Goal: Task Accomplishment & Management: Manage account settings

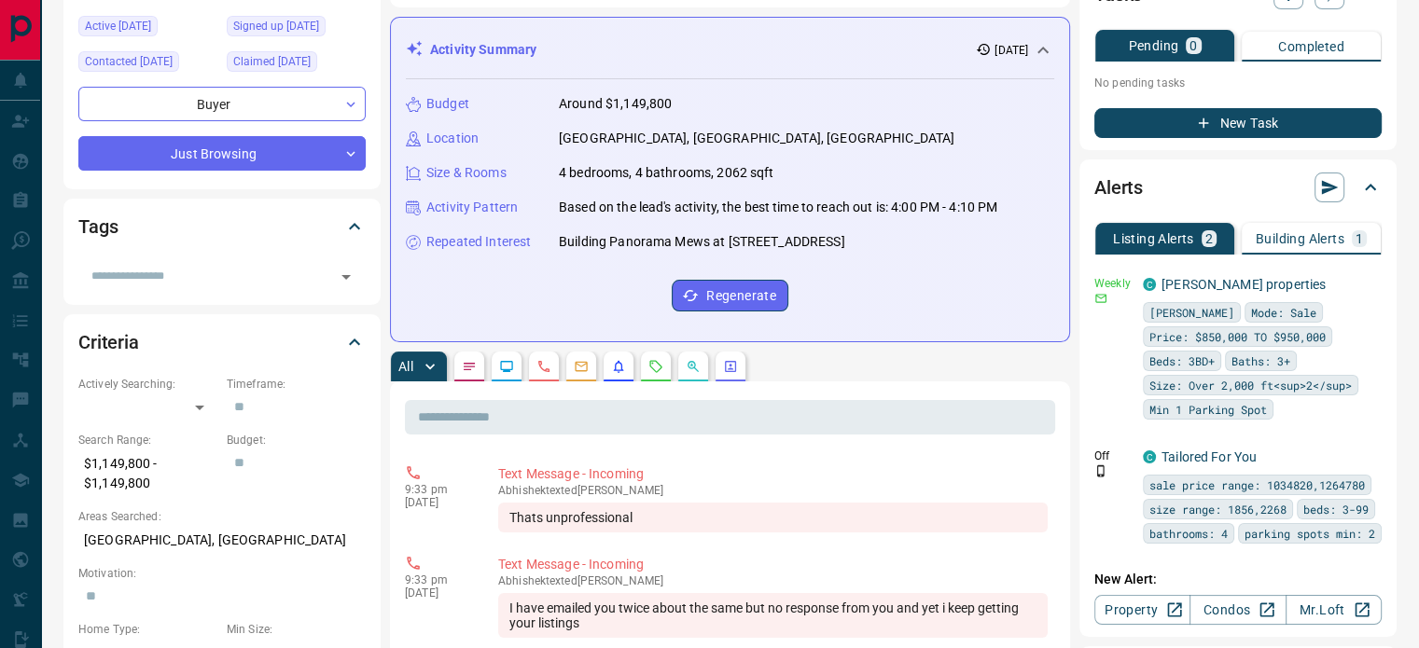
scroll to position [239, 0]
click at [1373, 175] on icon at bounding box center [1370, 186] width 22 height 22
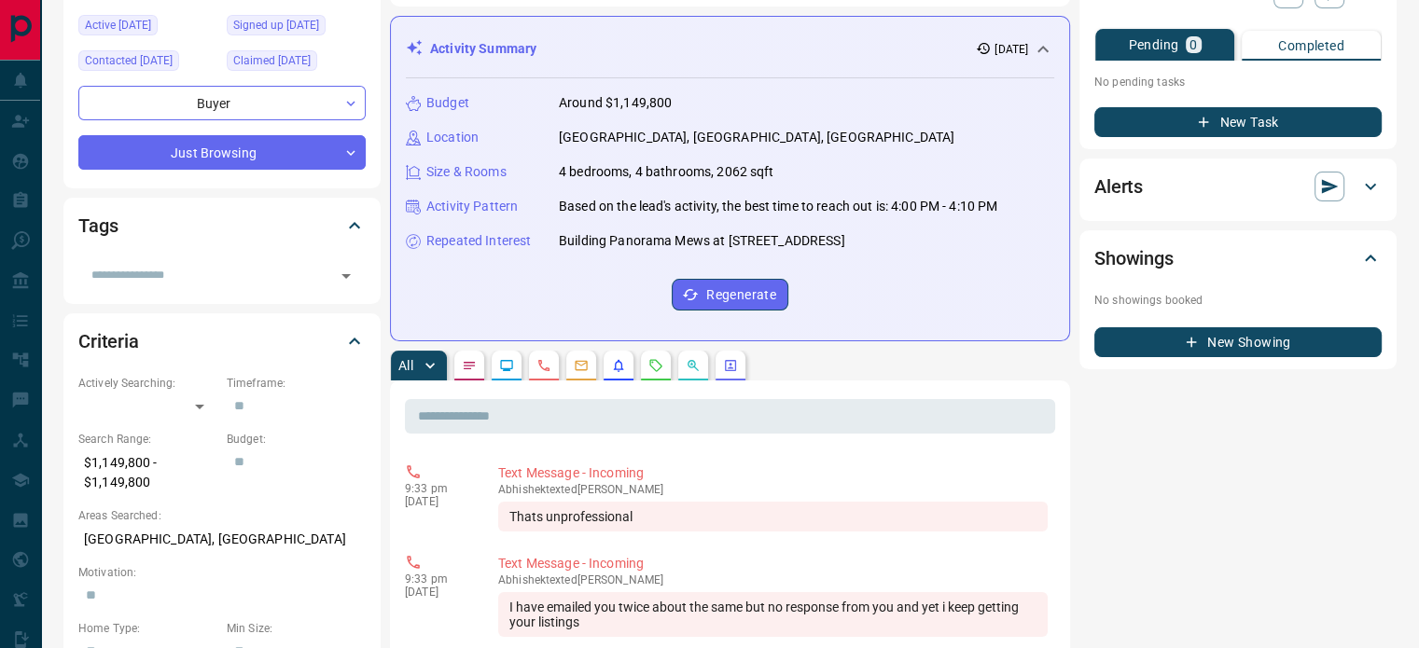
click at [1373, 175] on icon at bounding box center [1370, 186] width 22 height 22
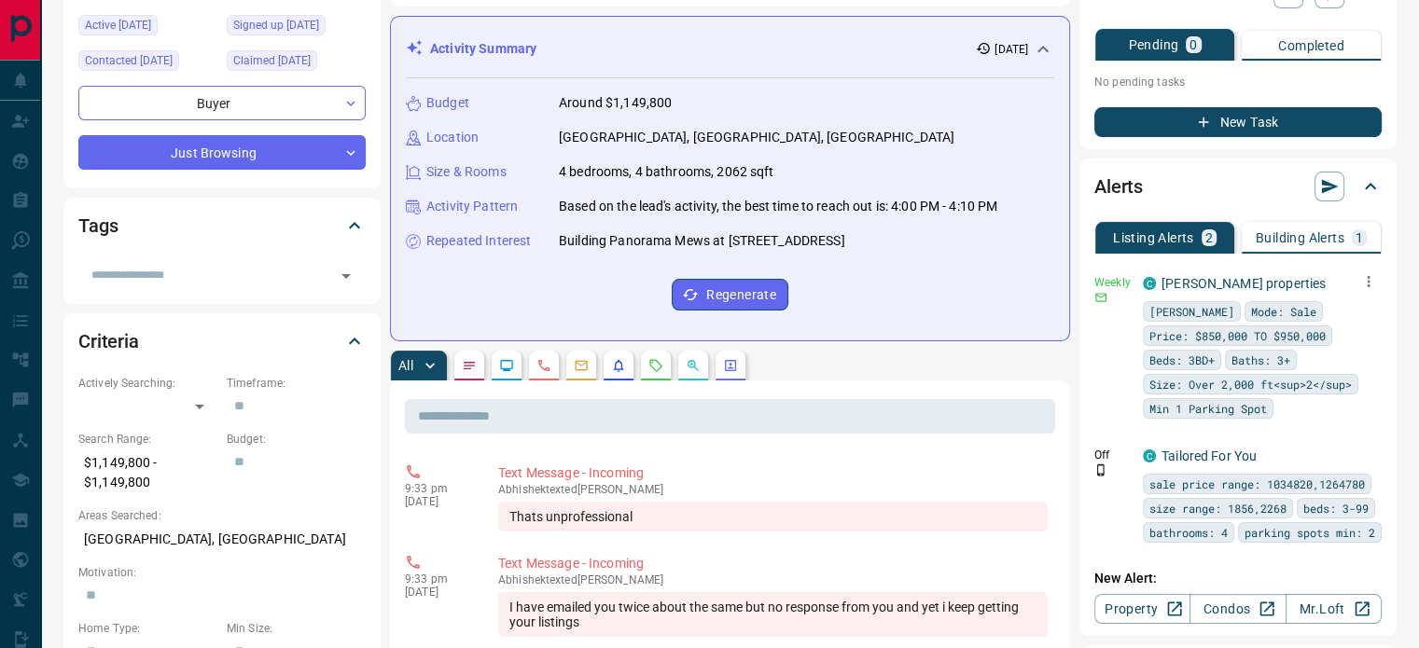
click at [1371, 273] on icon "button" at bounding box center [1368, 281] width 17 height 17
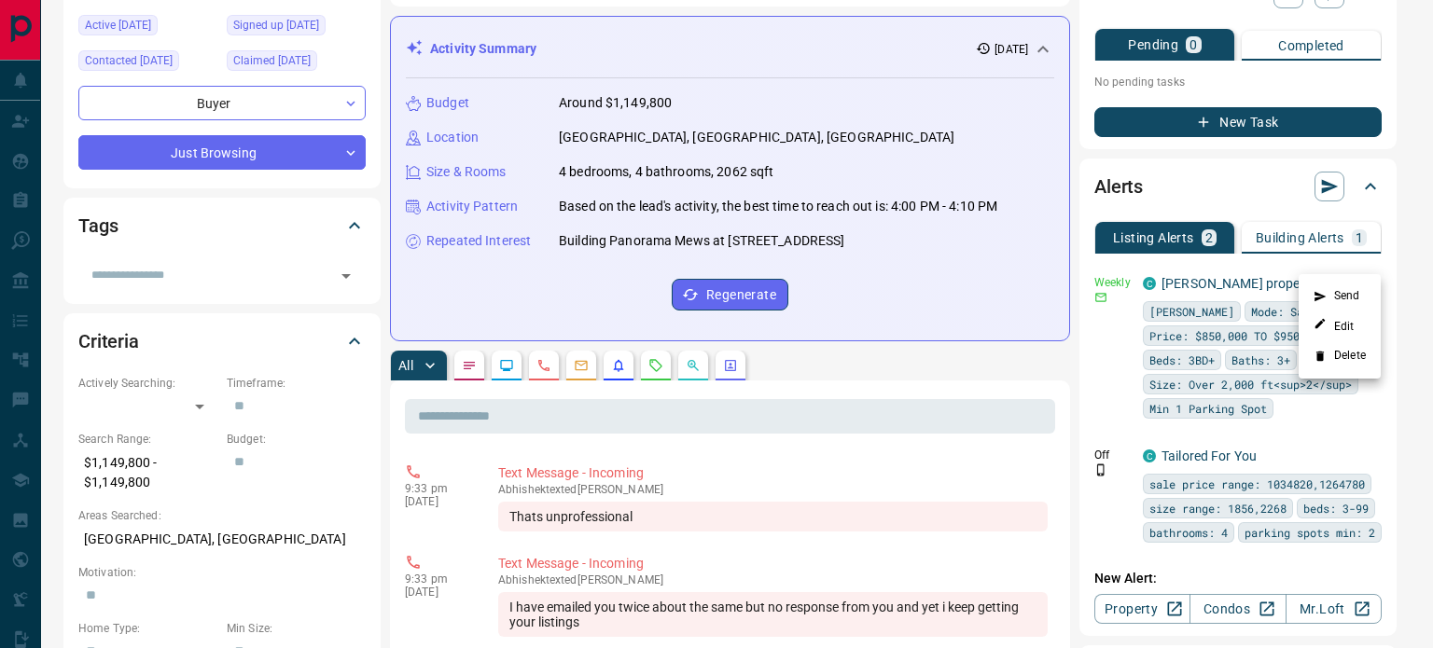
click at [1359, 354] on li "Delete" at bounding box center [1340, 356] width 82 height 30
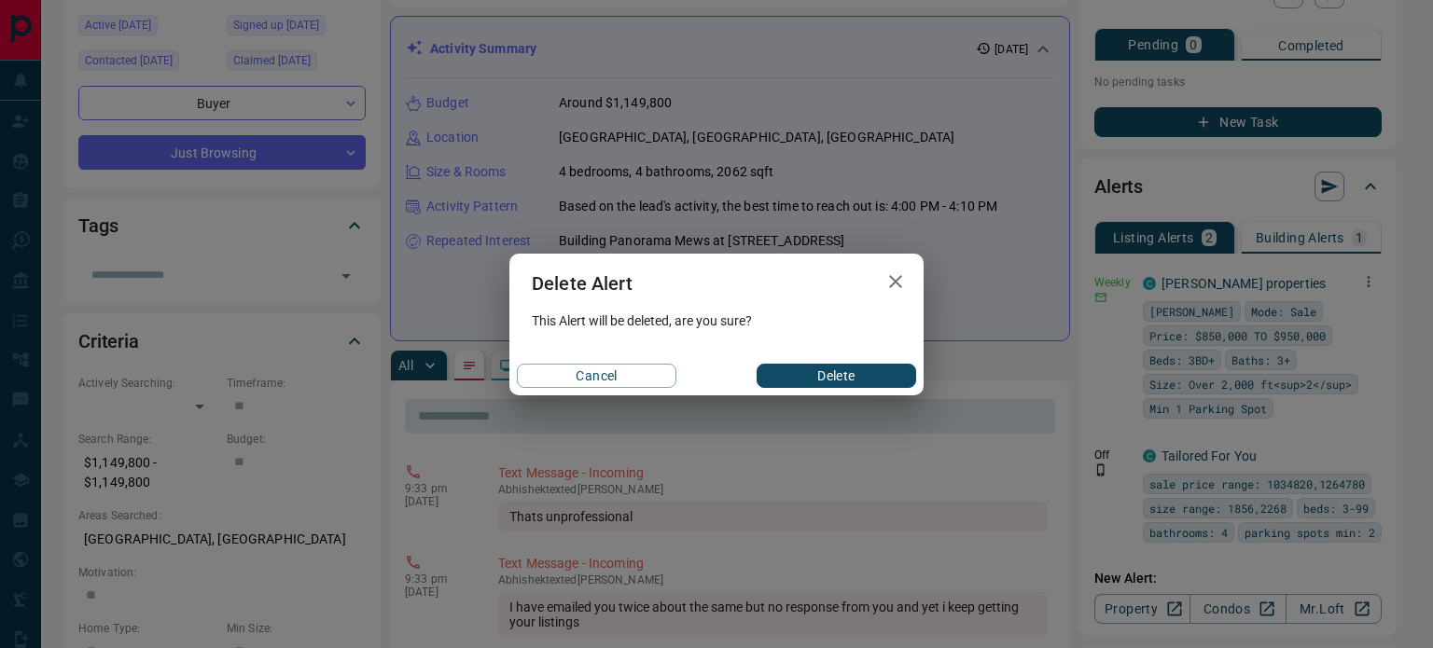
click at [884, 374] on button "Delete" at bounding box center [837, 376] width 160 height 24
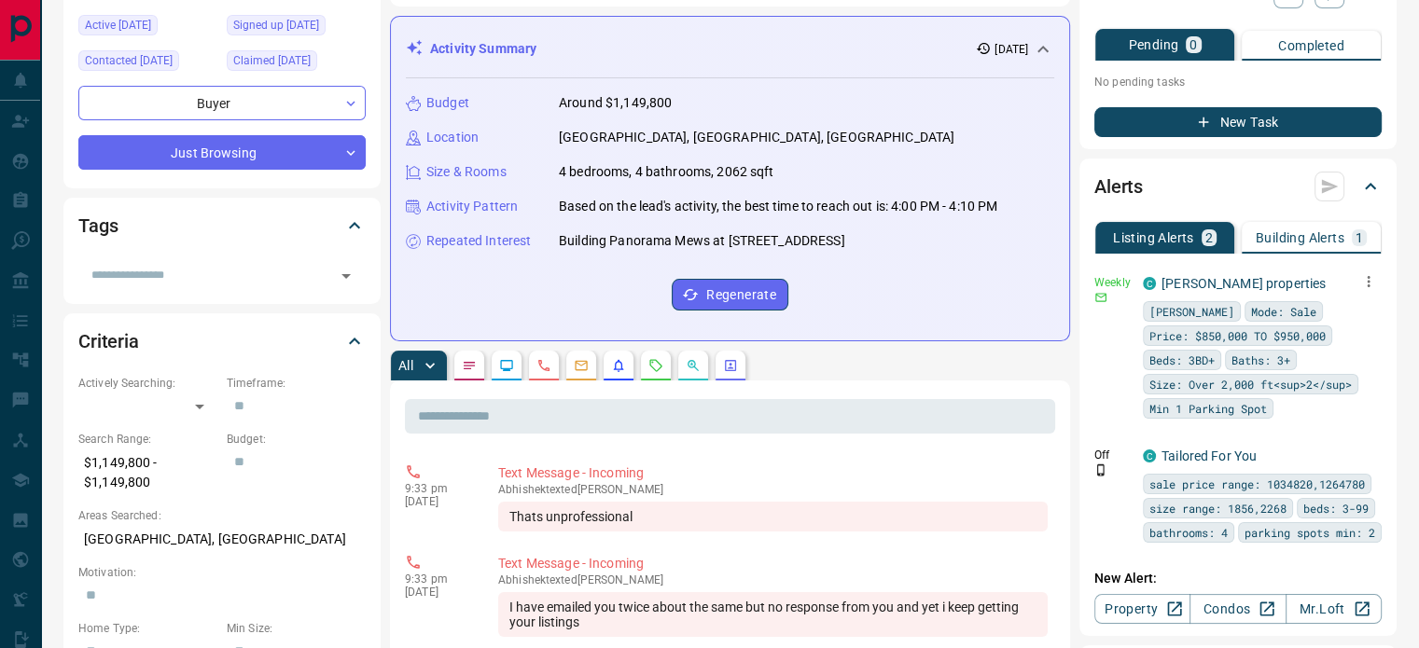
click at [1371, 273] on icon "button" at bounding box center [1368, 281] width 17 height 17
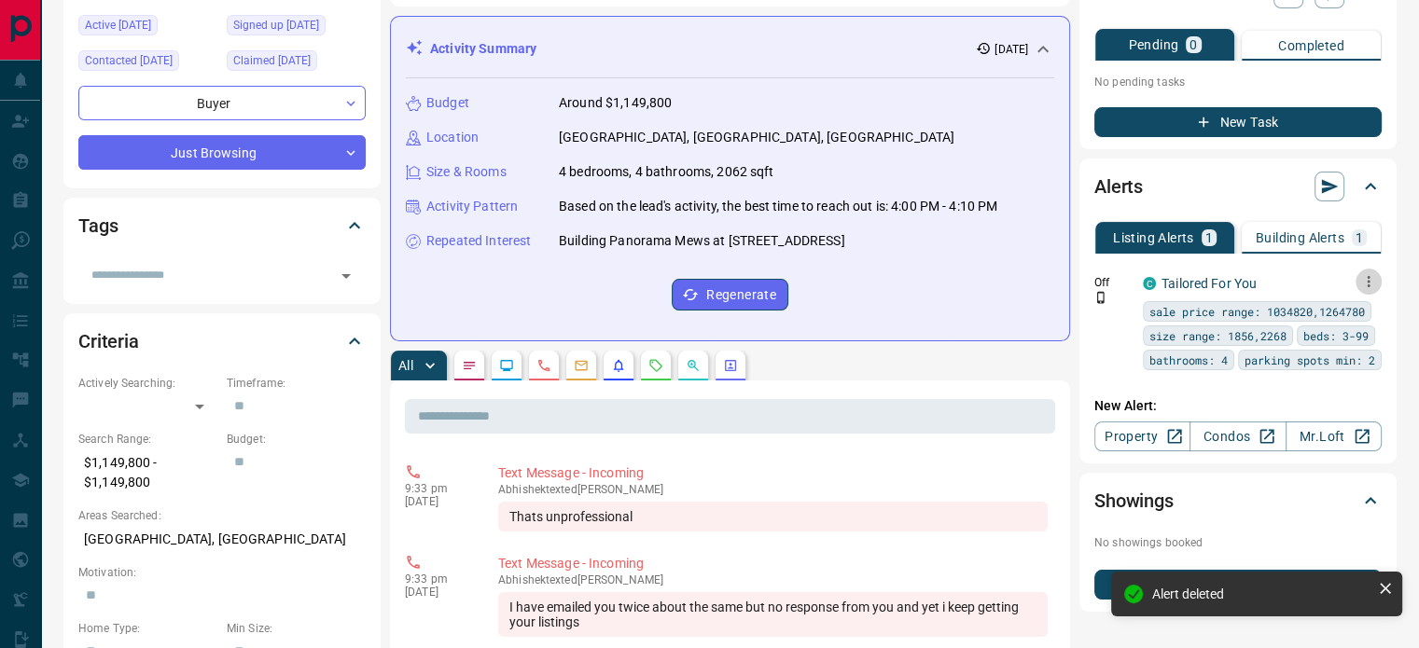
click at [1373, 273] on icon "button" at bounding box center [1368, 281] width 17 height 17
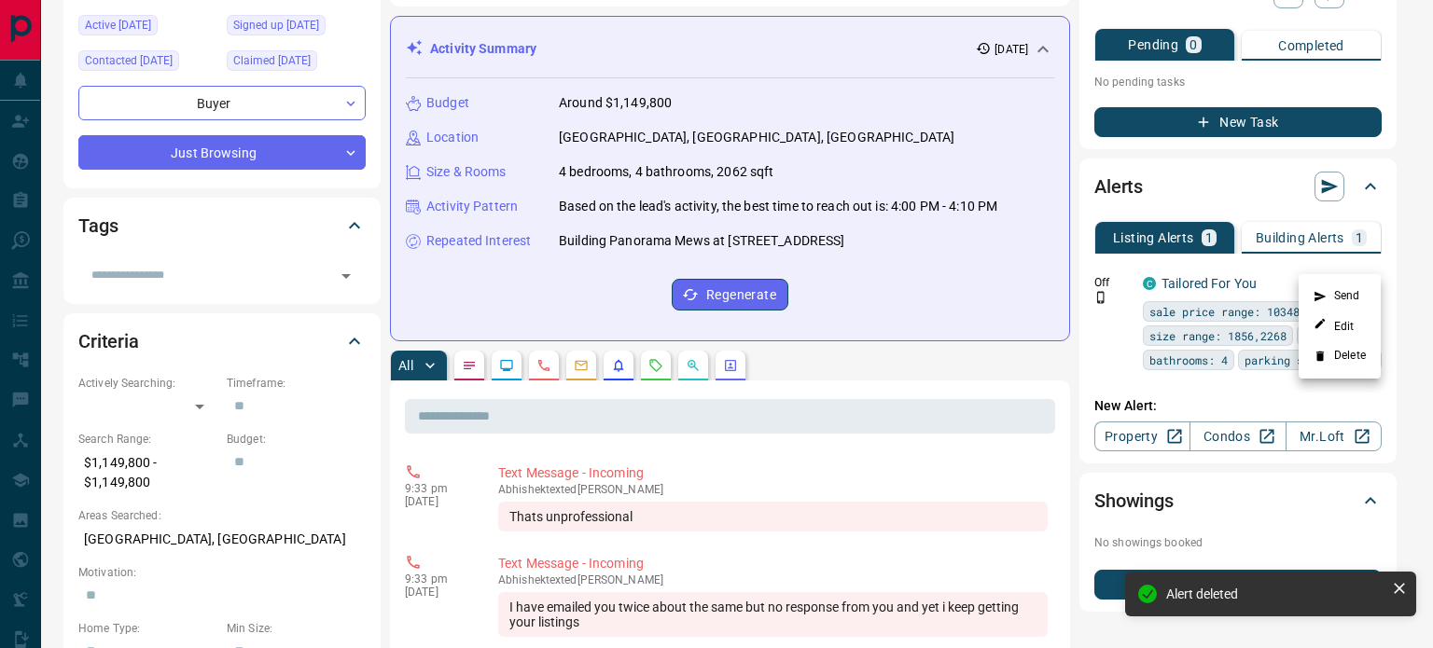
click at [1329, 360] on li "Delete" at bounding box center [1340, 356] width 82 height 30
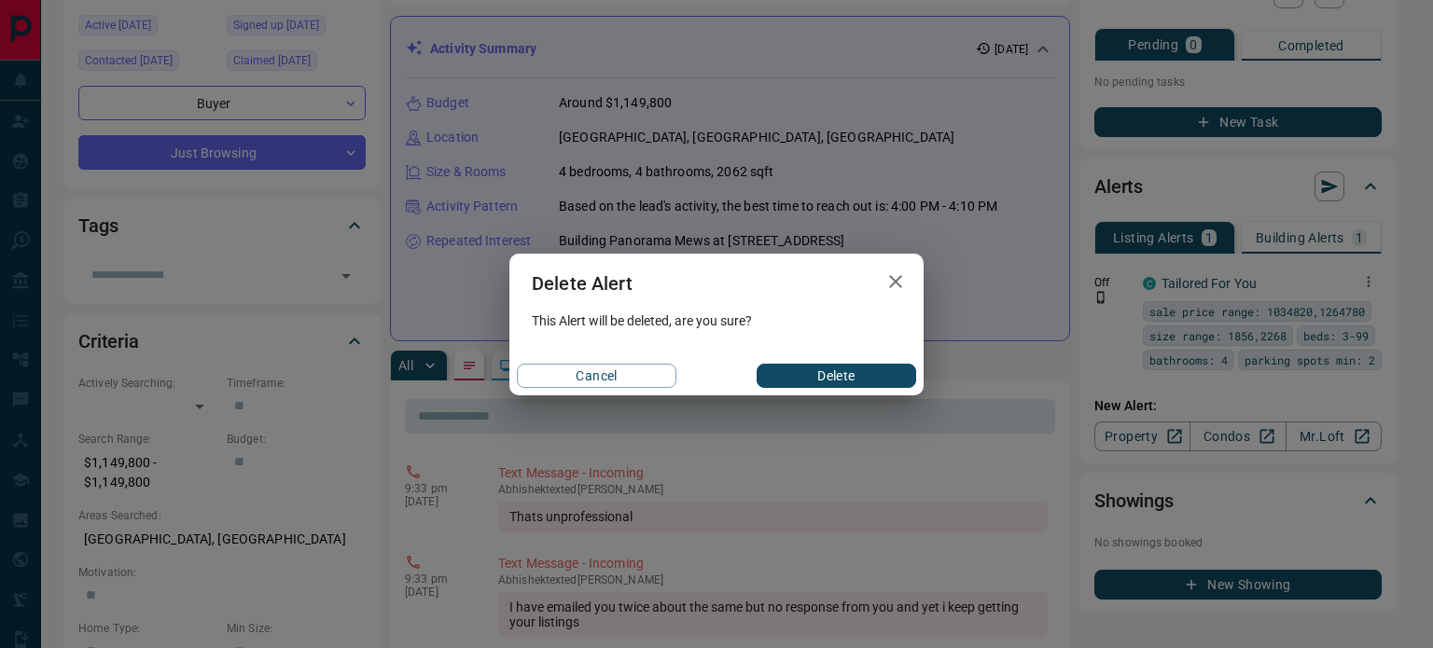
click at [870, 380] on button "Delete" at bounding box center [837, 376] width 160 height 24
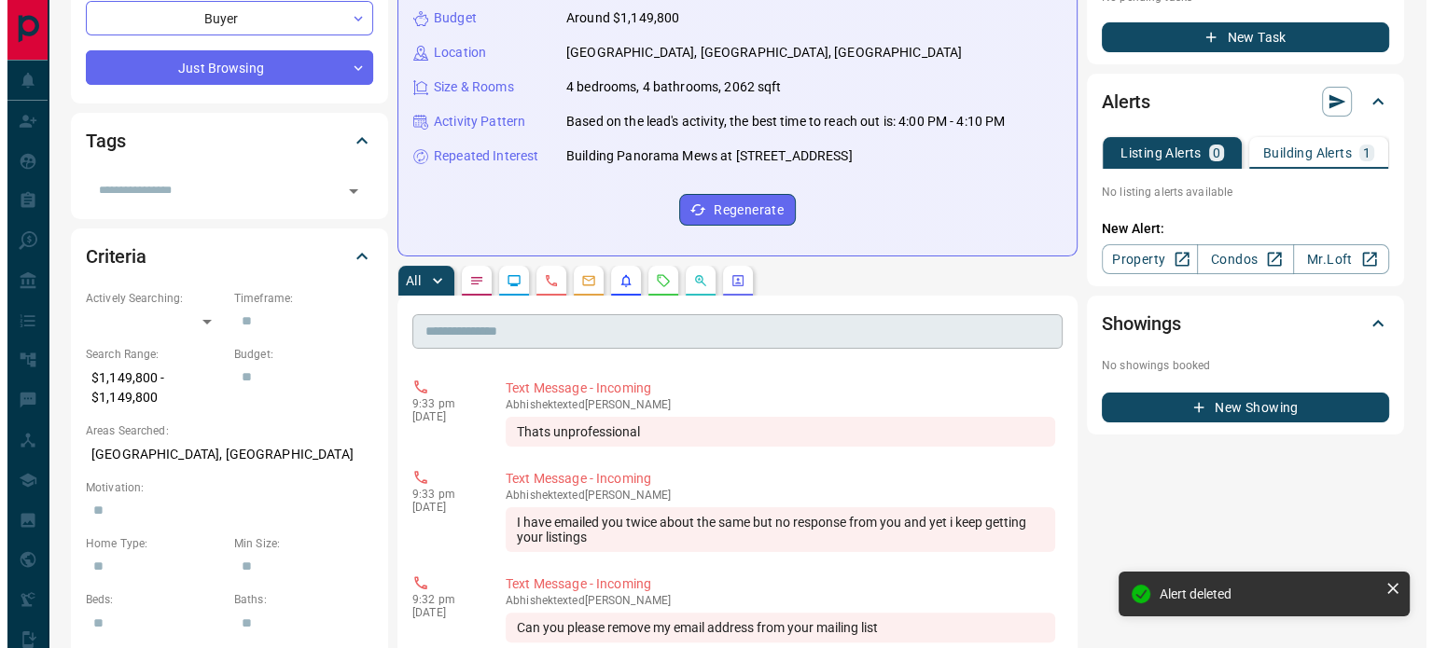
scroll to position [0, 0]
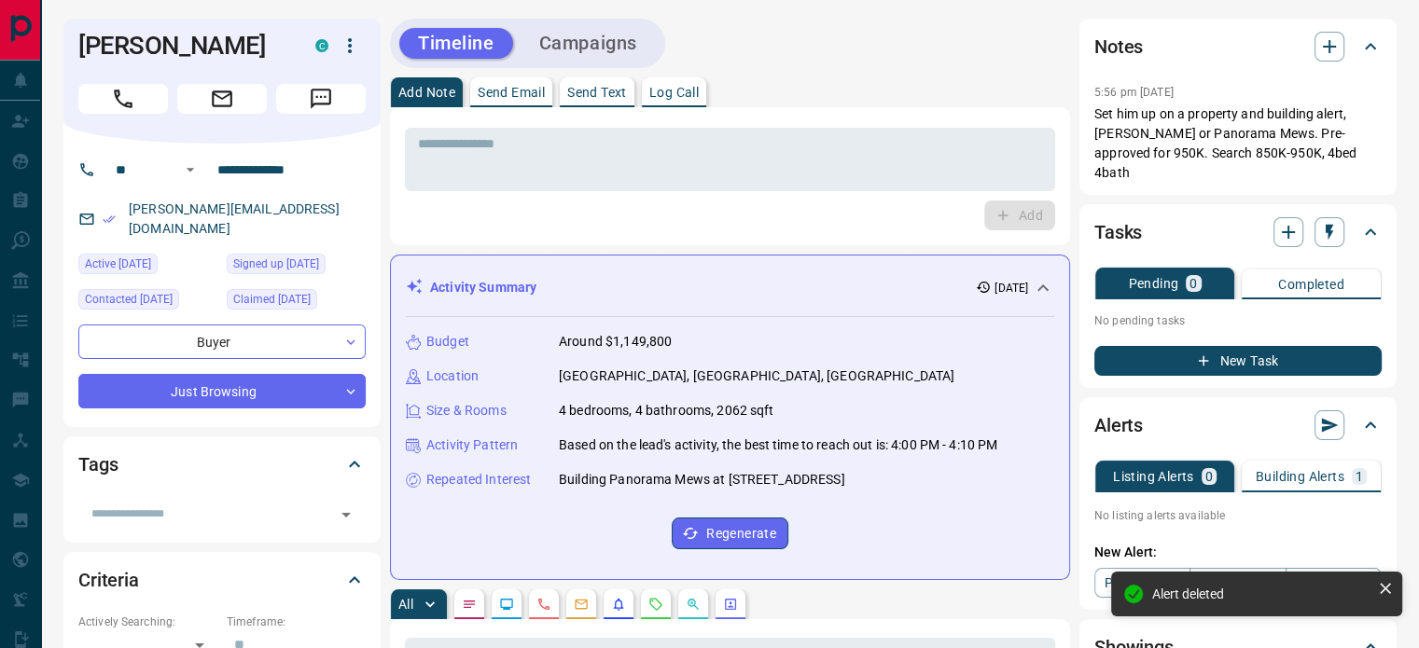
click at [358, 39] on icon "button" at bounding box center [350, 46] width 22 height 22
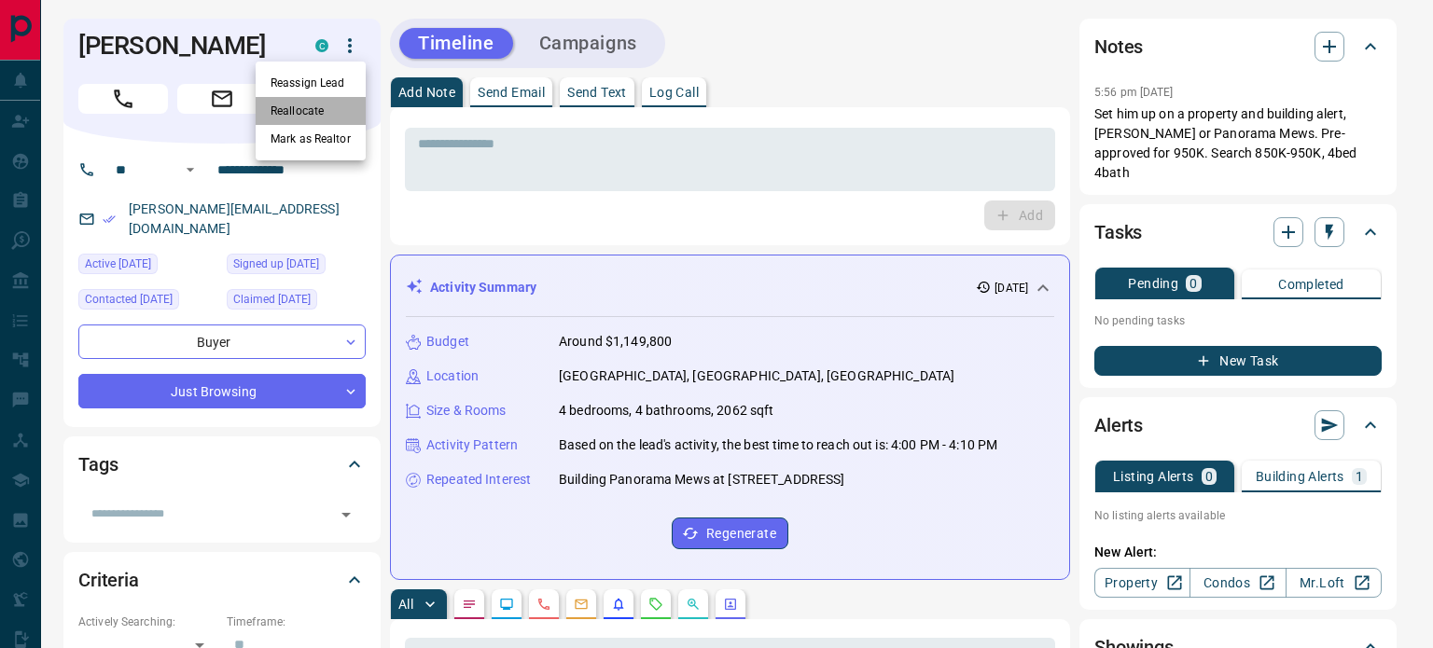
click at [328, 104] on li "Reallocate" at bounding box center [311, 111] width 110 height 28
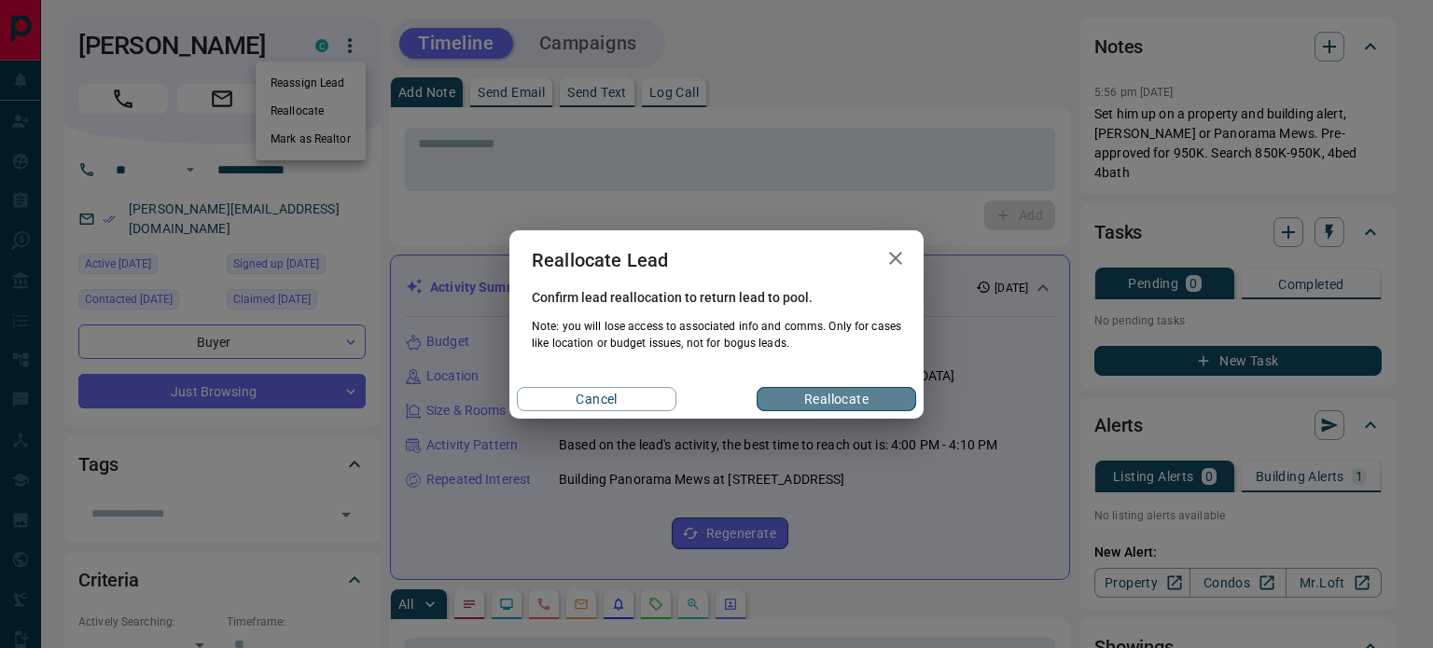
click at [874, 393] on button "Reallocate" at bounding box center [837, 399] width 160 height 24
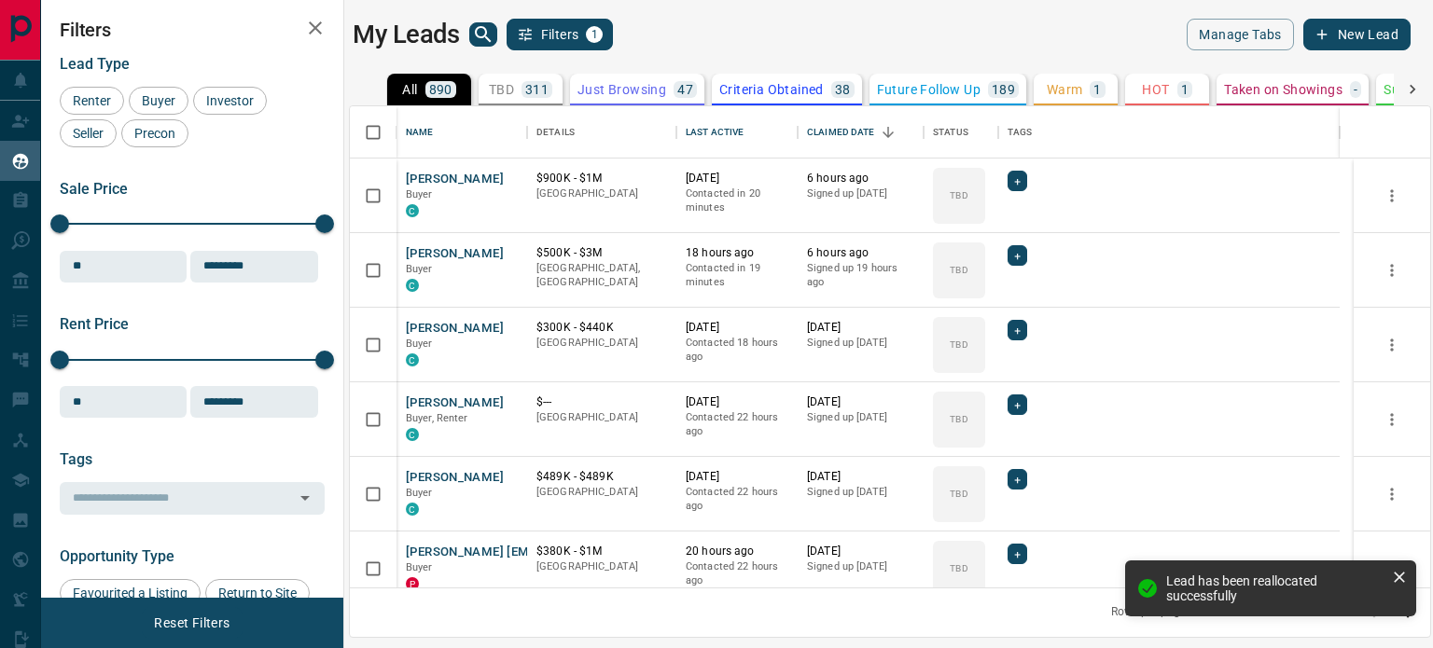
scroll to position [467, 1066]
